Goal: Task Accomplishment & Management: Use online tool/utility

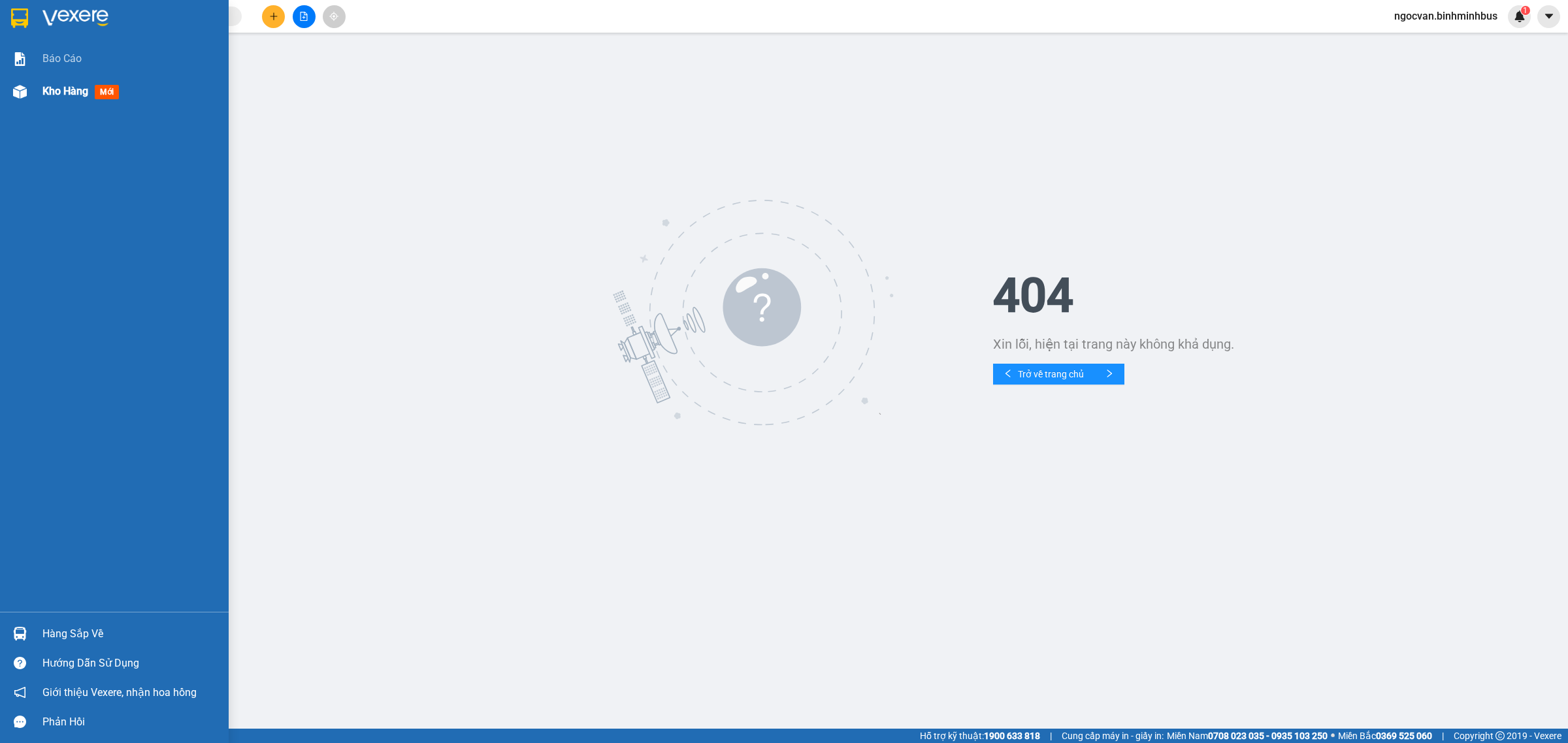
click at [52, 93] on span "Kho hàng" at bounding box center [65, 91] width 45 height 13
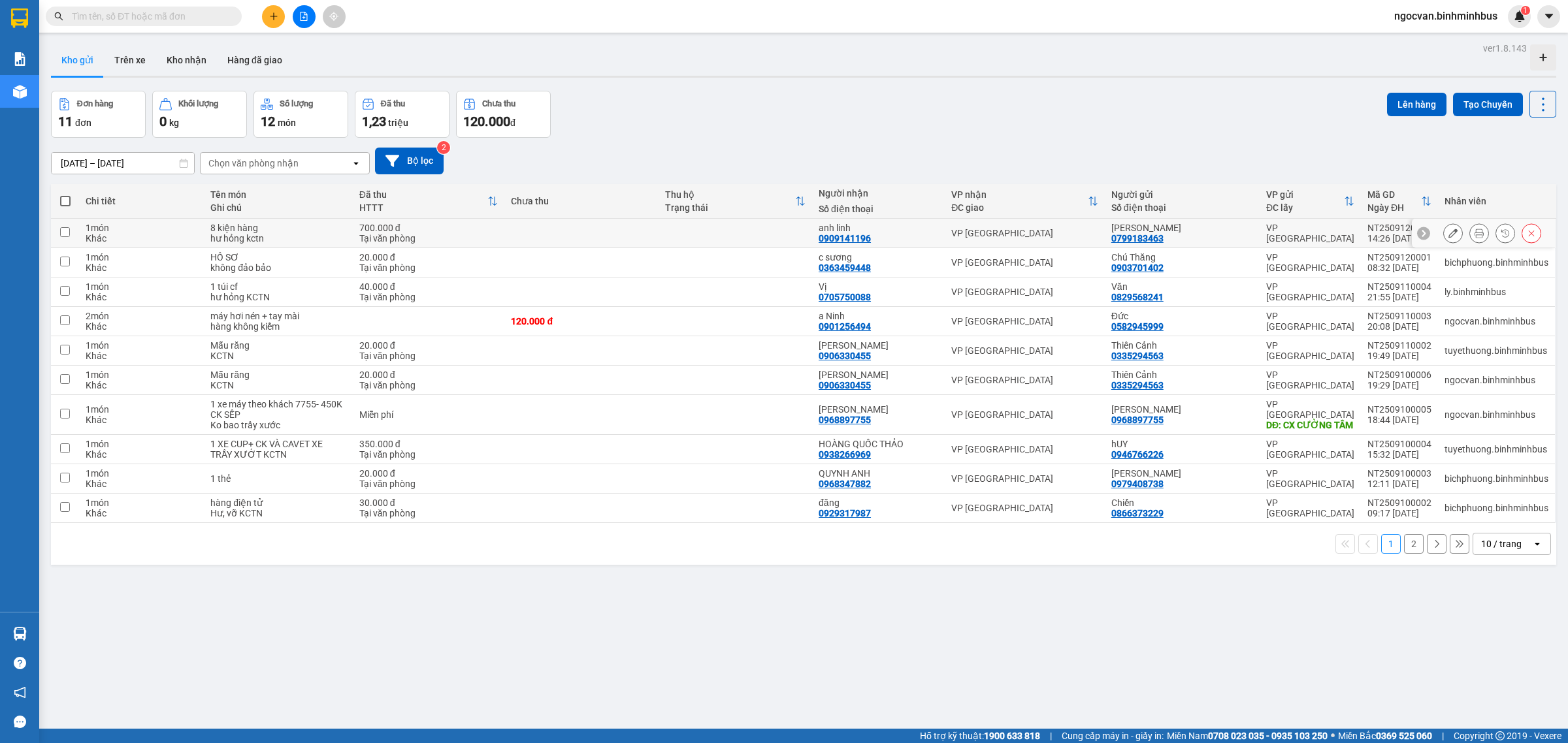
click at [1474, 230] on icon at bounding box center [1478, 232] width 9 height 9
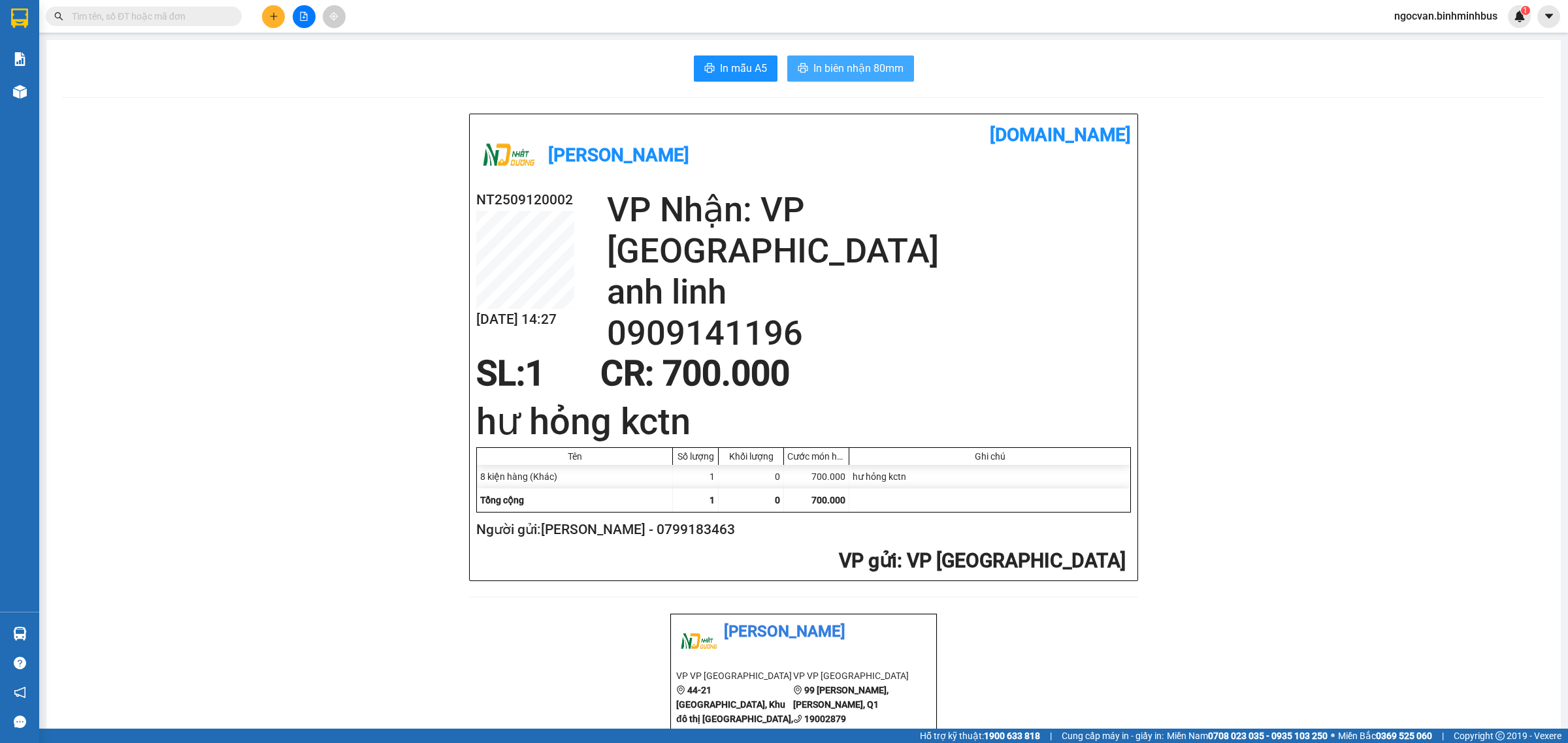
click at [857, 69] on span "In biên nhận 80mm" at bounding box center [858, 68] width 90 height 16
click at [737, 75] on span "In mẫu A5" at bounding box center [743, 68] width 47 height 16
click at [836, 70] on span "In biên nhận 80mm" at bounding box center [858, 68] width 90 height 16
click at [751, 66] on span "In mẫu A5" at bounding box center [743, 68] width 47 height 16
